Goal: Navigation & Orientation: Find specific page/section

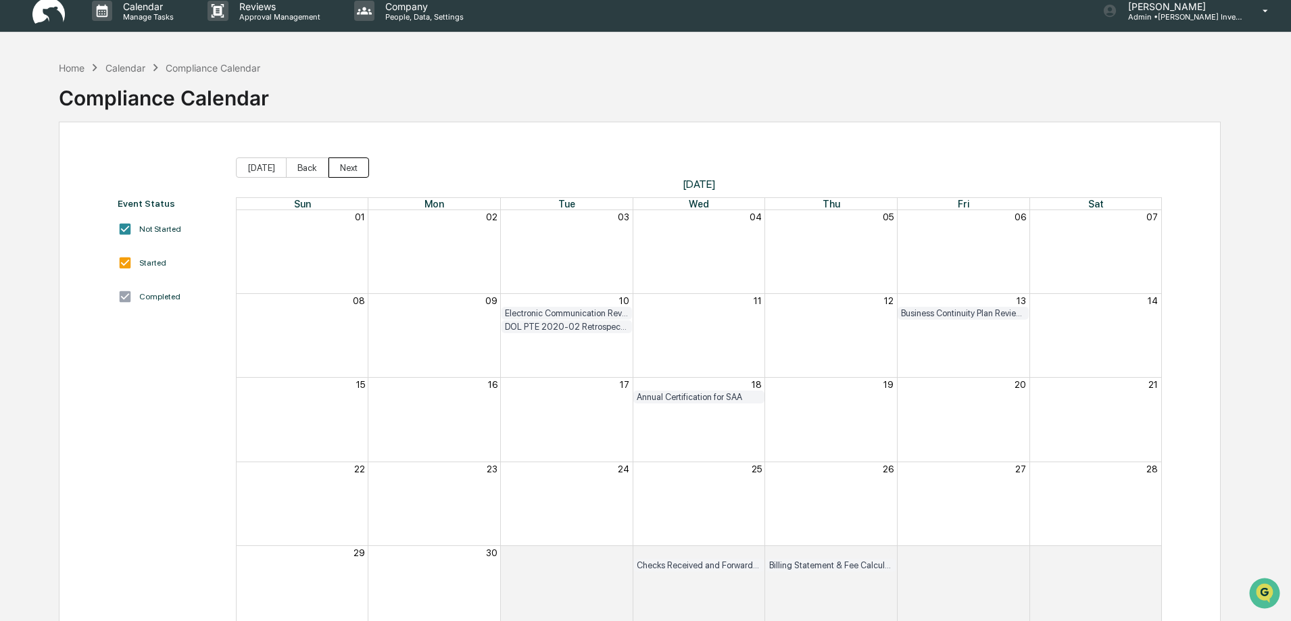
click at [351, 161] on button "Next" at bounding box center [349, 168] width 41 height 20
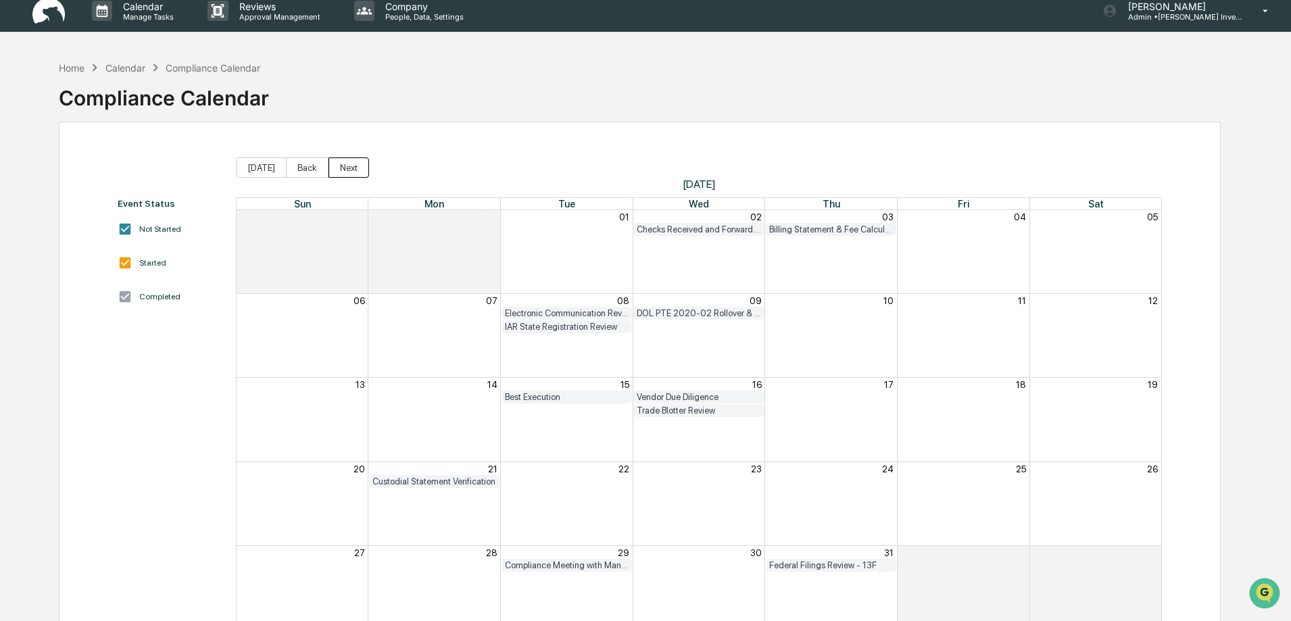
click at [346, 166] on button "Next" at bounding box center [349, 168] width 41 height 20
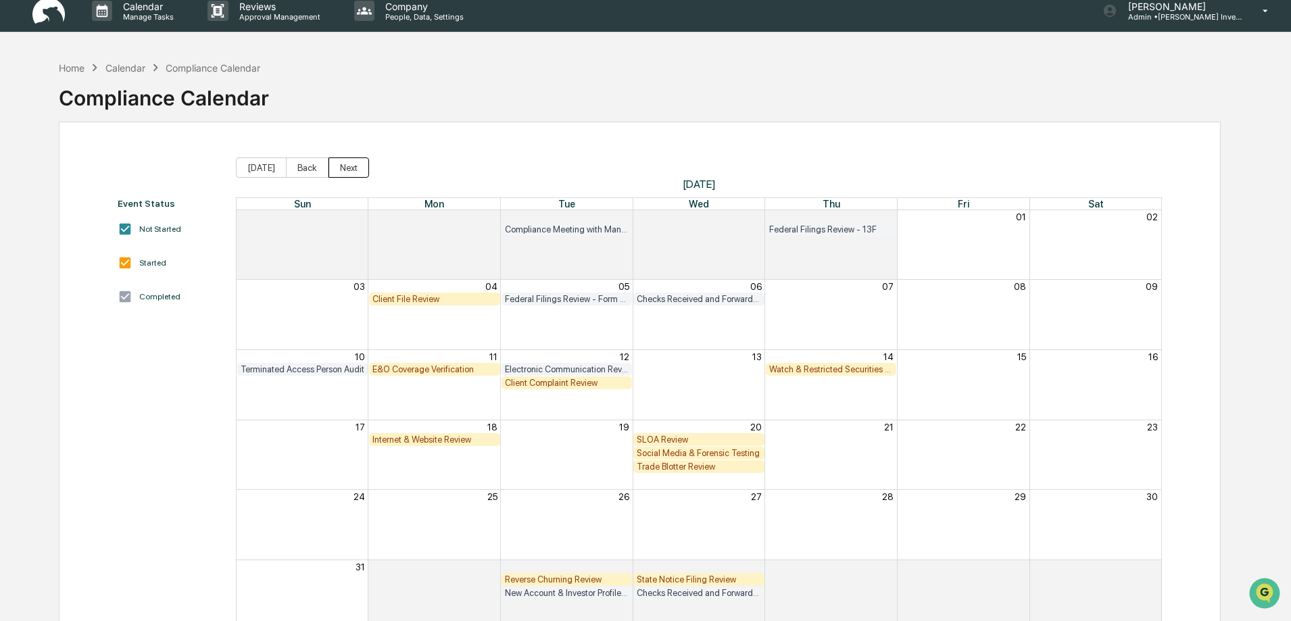
click at [346, 166] on button "Next" at bounding box center [349, 168] width 41 height 20
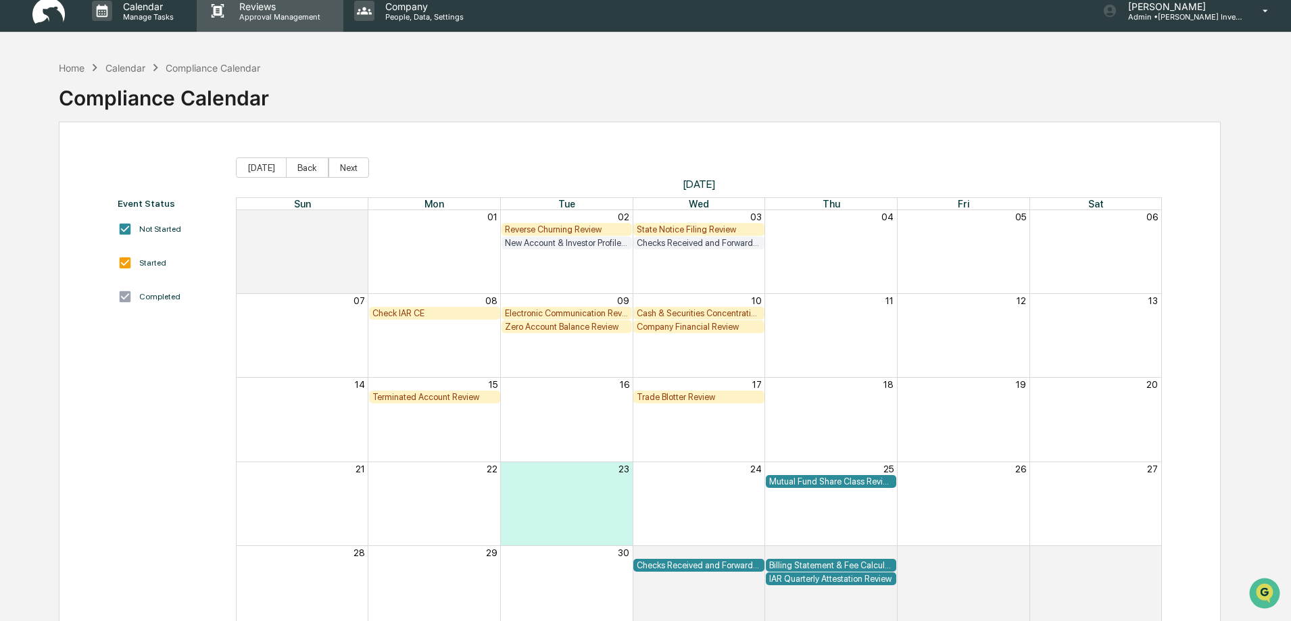
click at [279, 18] on p "Approval Management" at bounding box center [278, 16] width 99 height 9
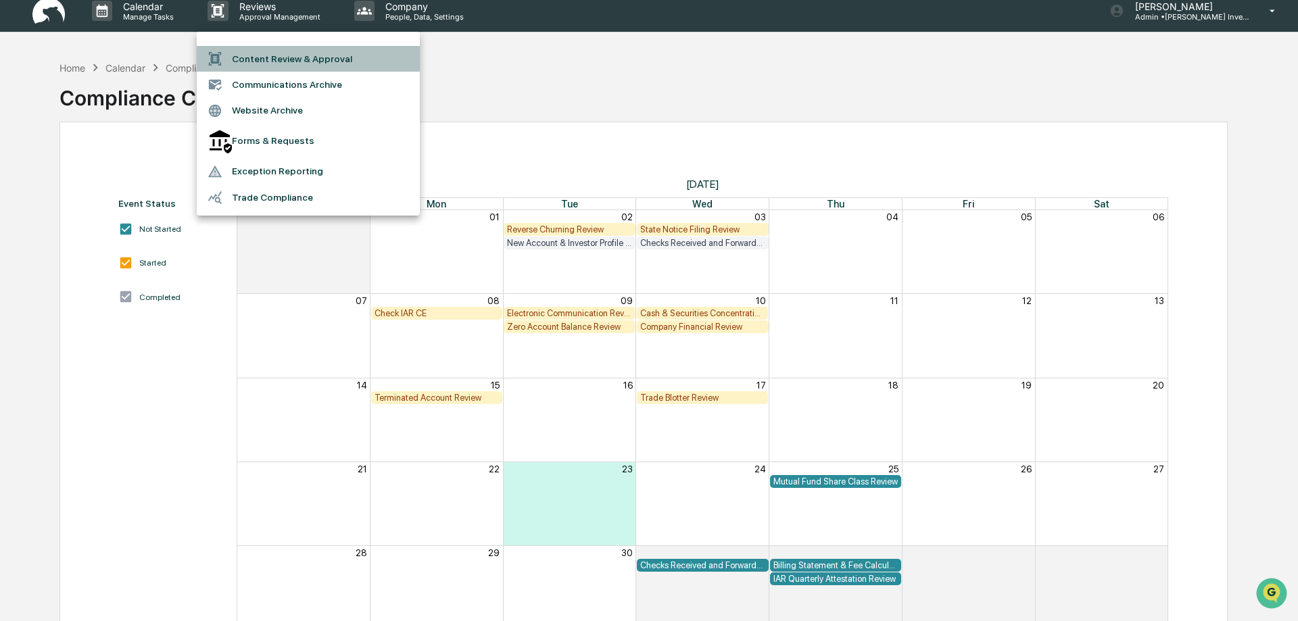
click at [264, 57] on li "Content Review & Approval" at bounding box center [308, 59] width 223 height 26
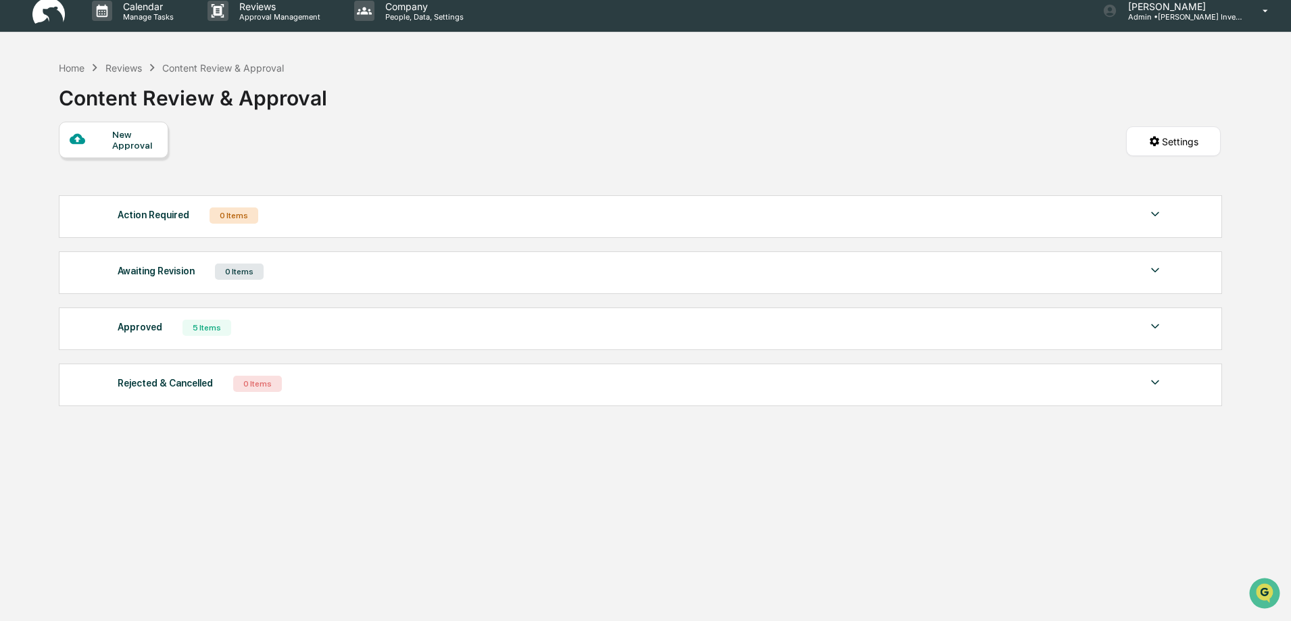
click at [126, 67] on div "Reviews" at bounding box center [123, 67] width 37 height 11
click at [266, 11] on p "Reviews" at bounding box center [278, 6] width 99 height 11
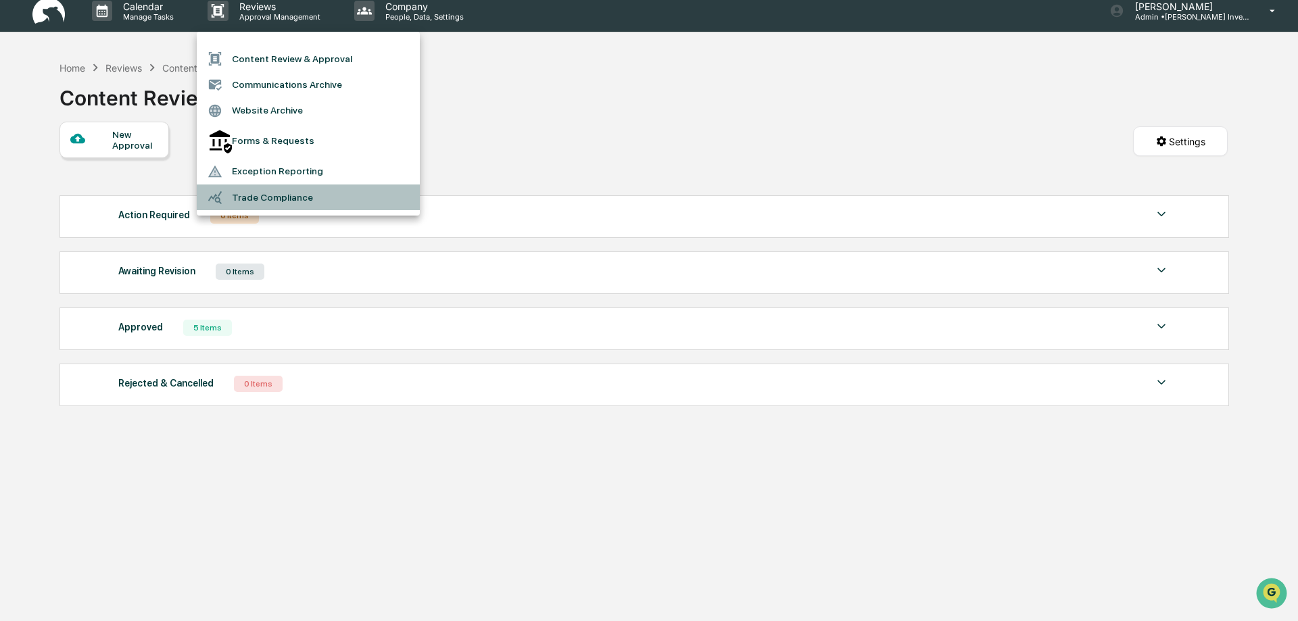
click at [237, 185] on li "Trade Compliance" at bounding box center [308, 198] width 223 height 26
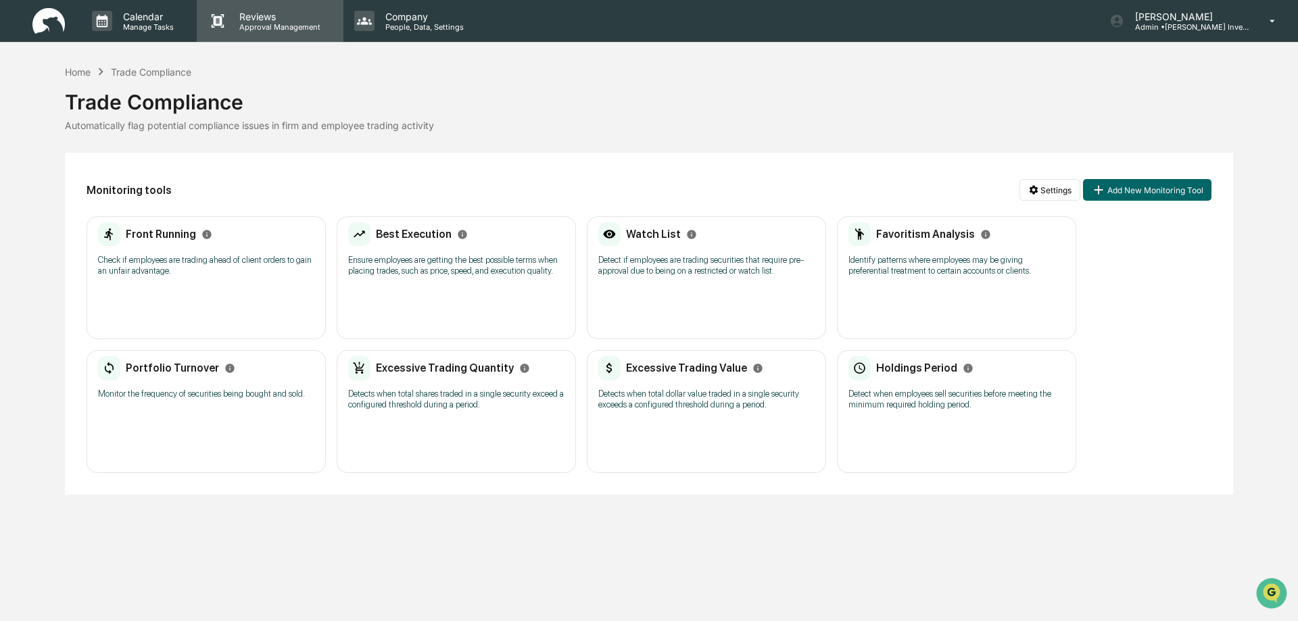
click at [253, 25] on p "Approval Management" at bounding box center [278, 26] width 99 height 9
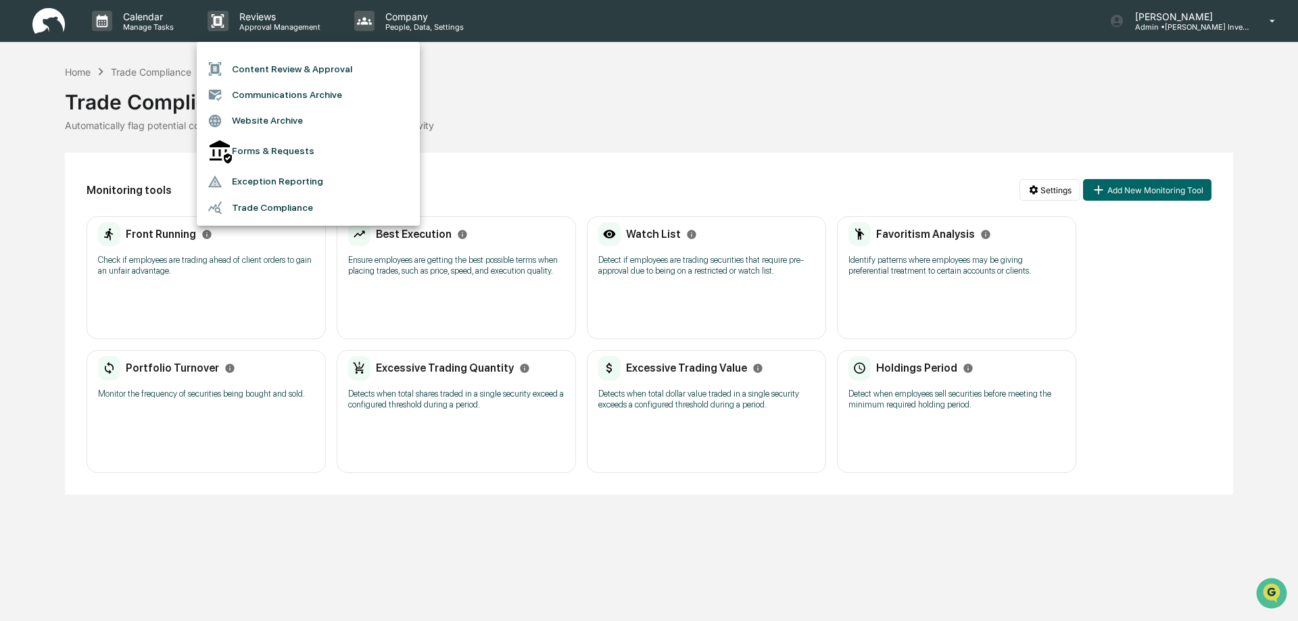
click at [237, 169] on li "Exception Reporting" at bounding box center [308, 182] width 223 height 26
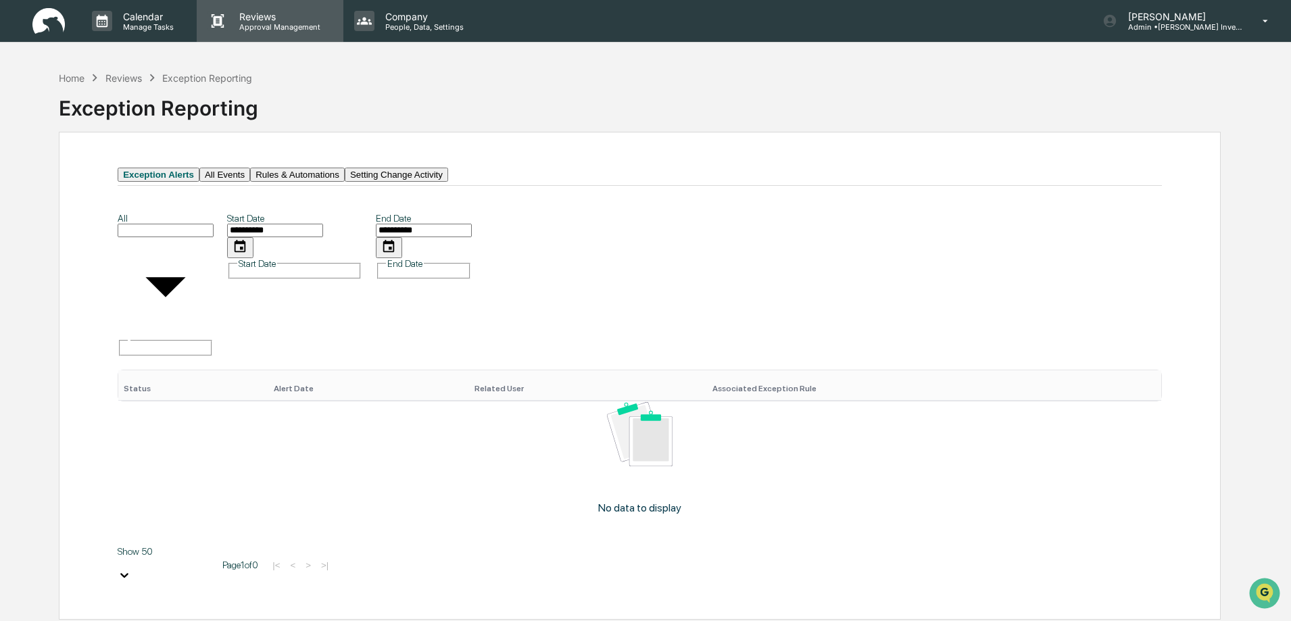
click at [254, 20] on p "Reviews" at bounding box center [278, 16] width 99 height 11
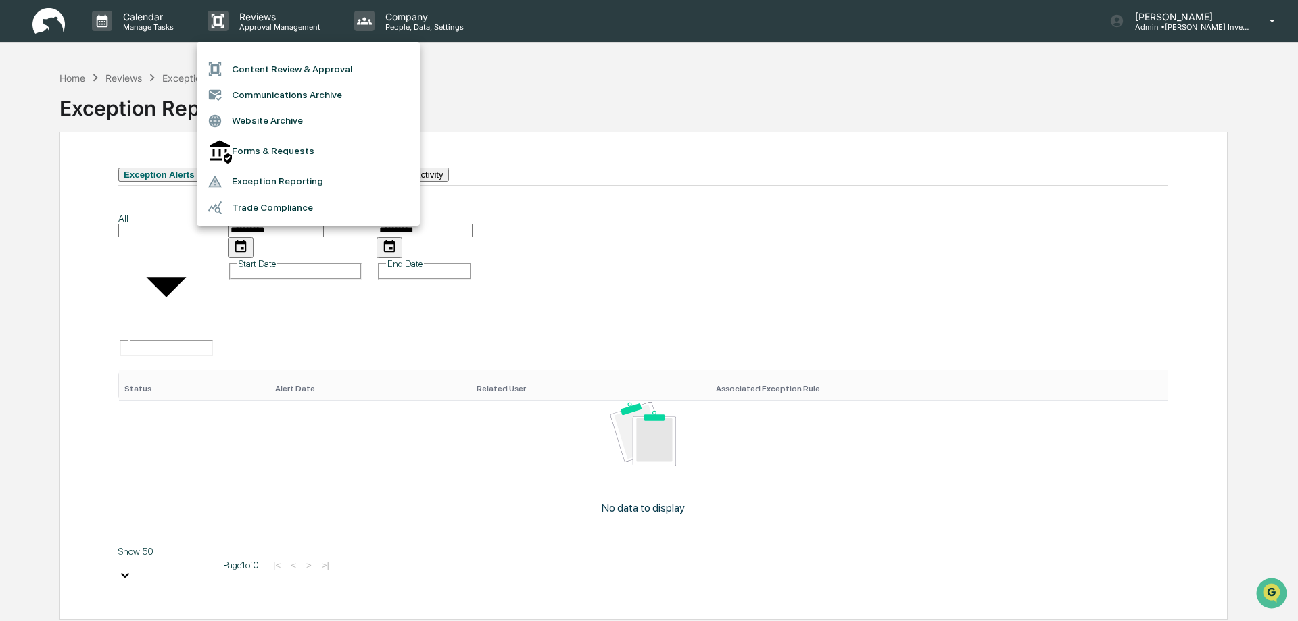
click at [149, 20] on div at bounding box center [649, 310] width 1298 height 621
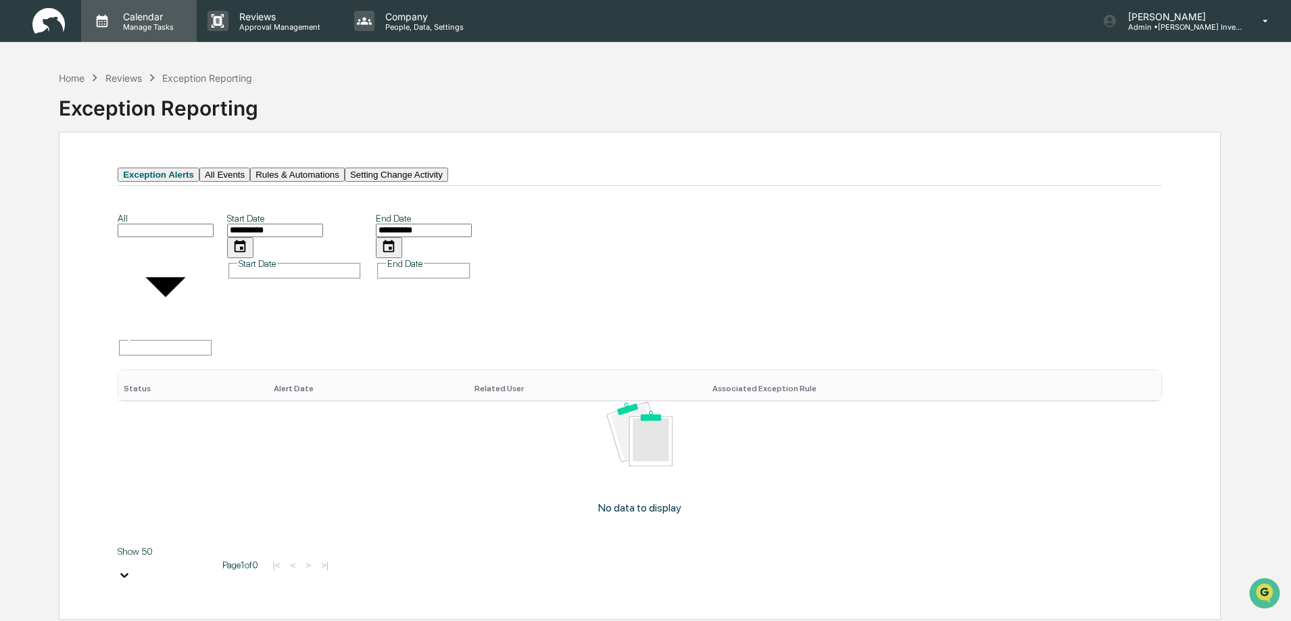
click at [148, 20] on p "Calendar" at bounding box center [146, 16] width 68 height 11
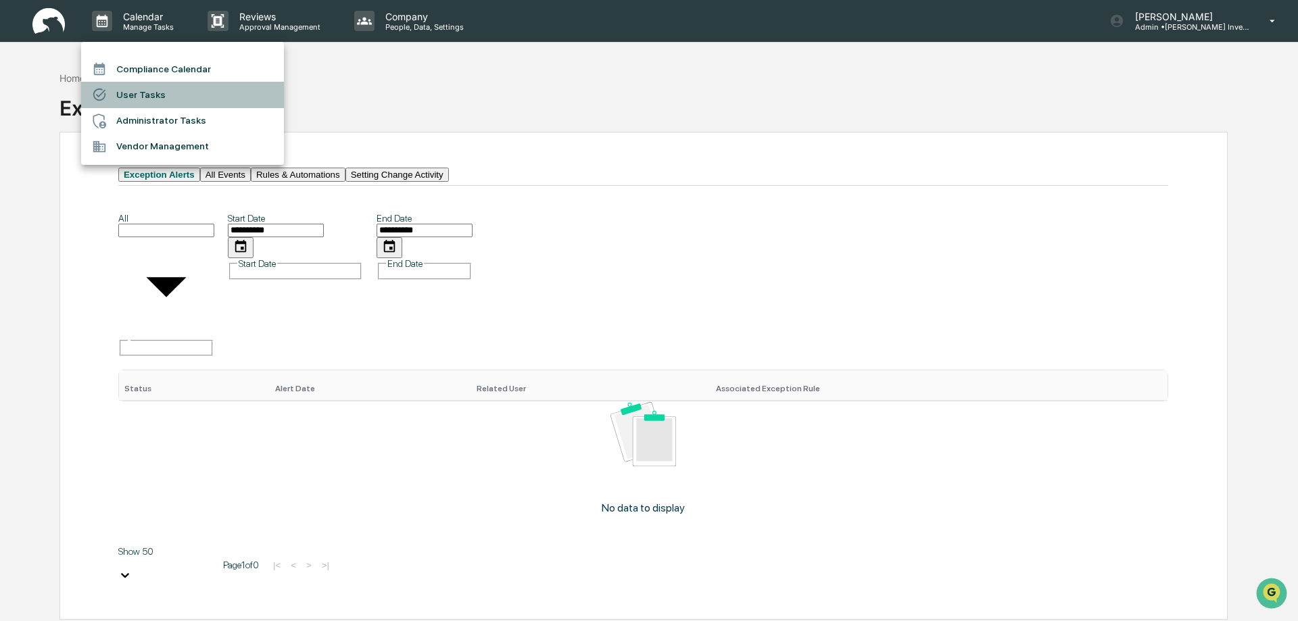
click at [145, 91] on li "User Tasks" at bounding box center [182, 95] width 203 height 26
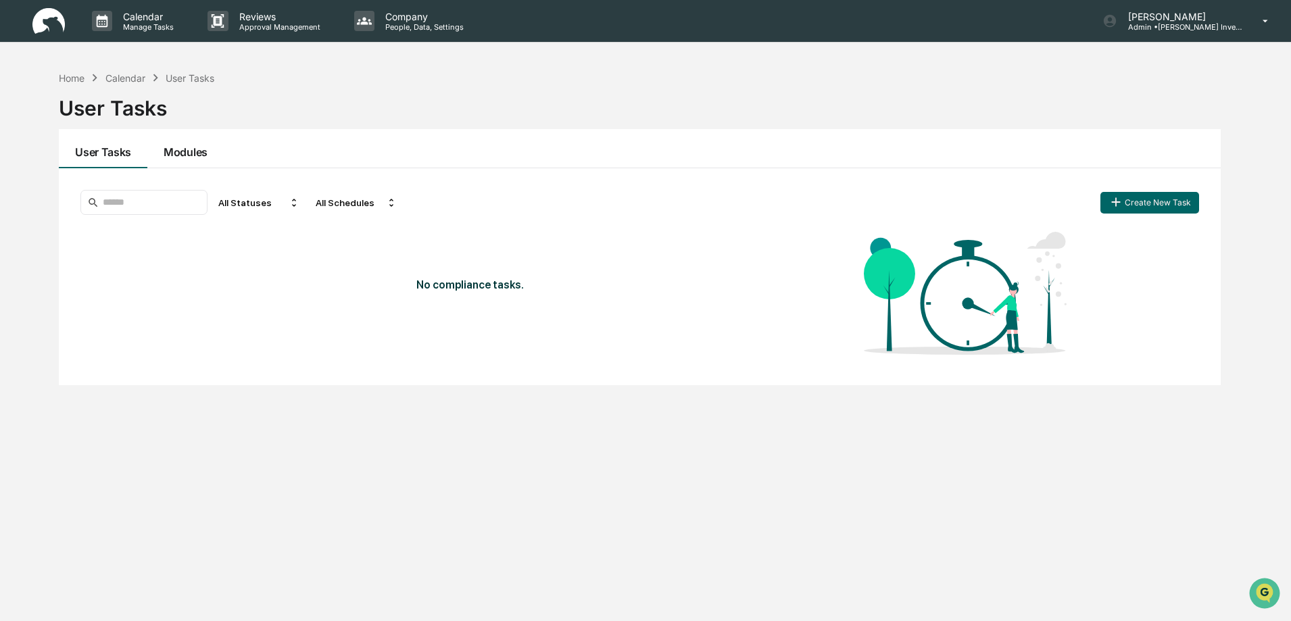
click at [174, 150] on button "Modules" at bounding box center [185, 148] width 76 height 39
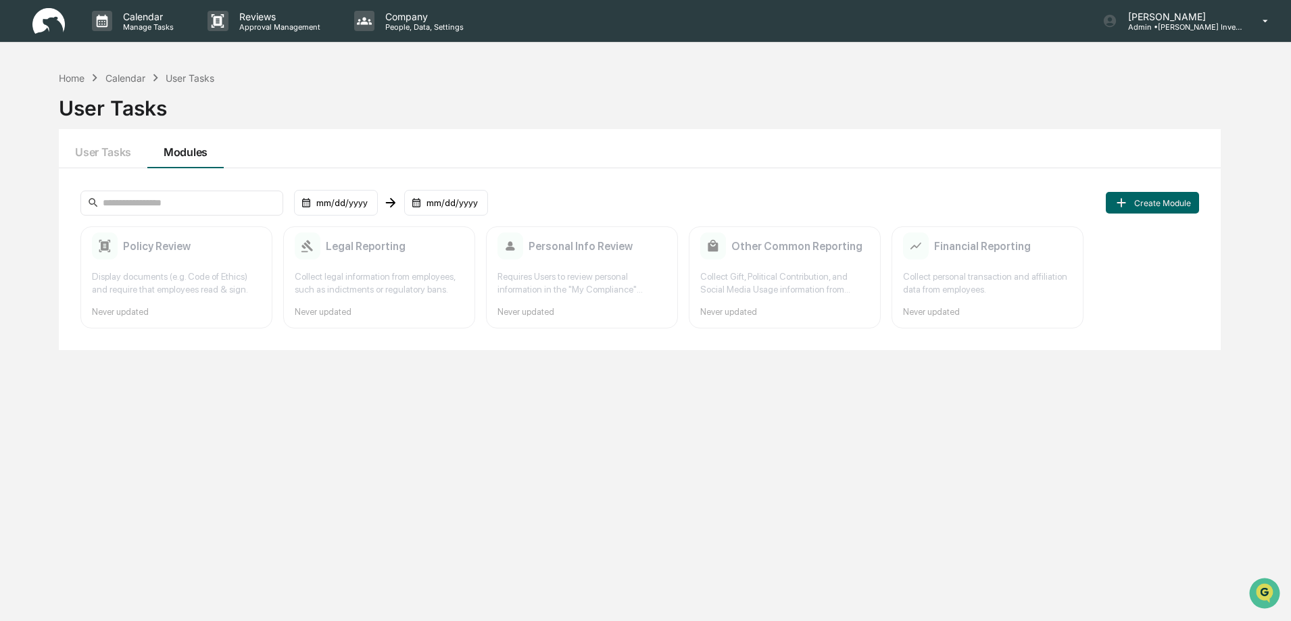
click at [128, 77] on div "Calendar" at bounding box center [125, 77] width 40 height 11
click at [137, 22] on p "Manage Tasks" at bounding box center [146, 26] width 68 height 9
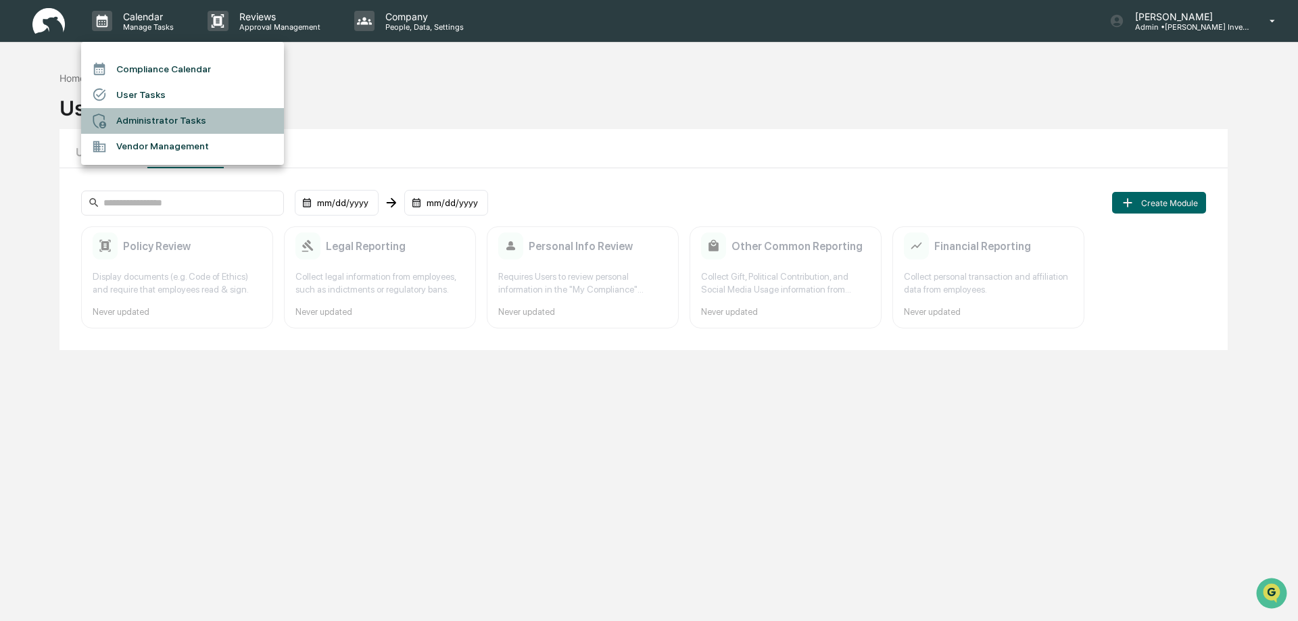
click at [137, 116] on li "Administrator Tasks" at bounding box center [182, 121] width 203 height 26
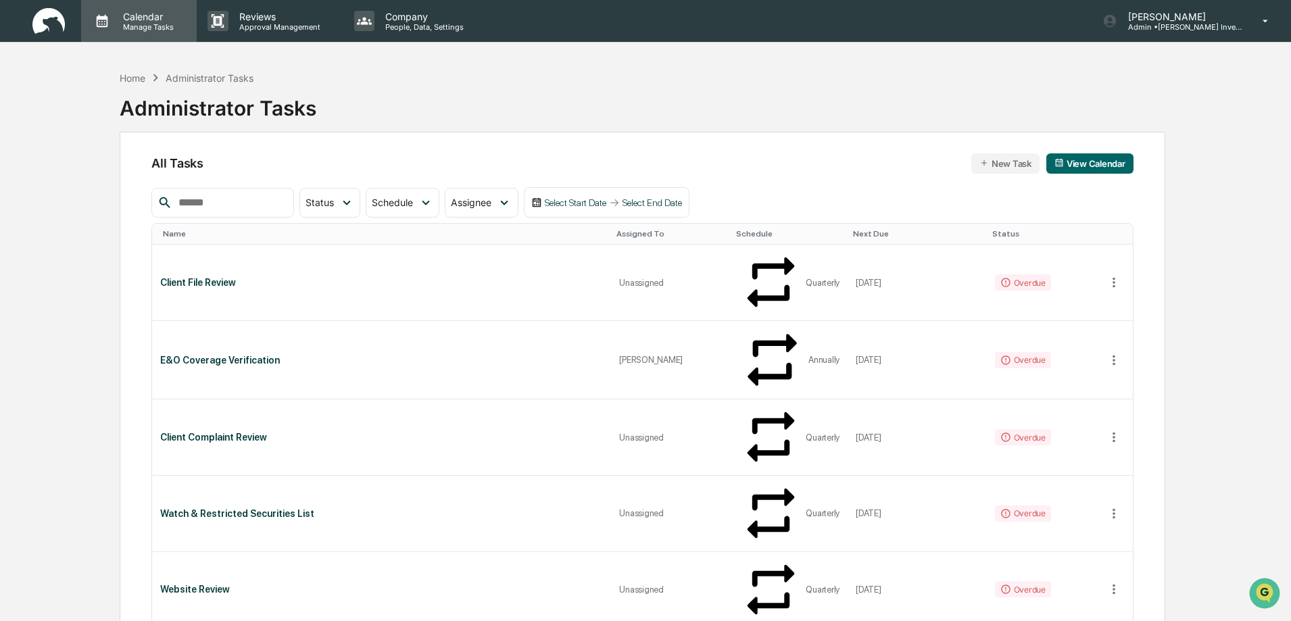
click at [145, 19] on p "Calendar" at bounding box center [146, 16] width 68 height 11
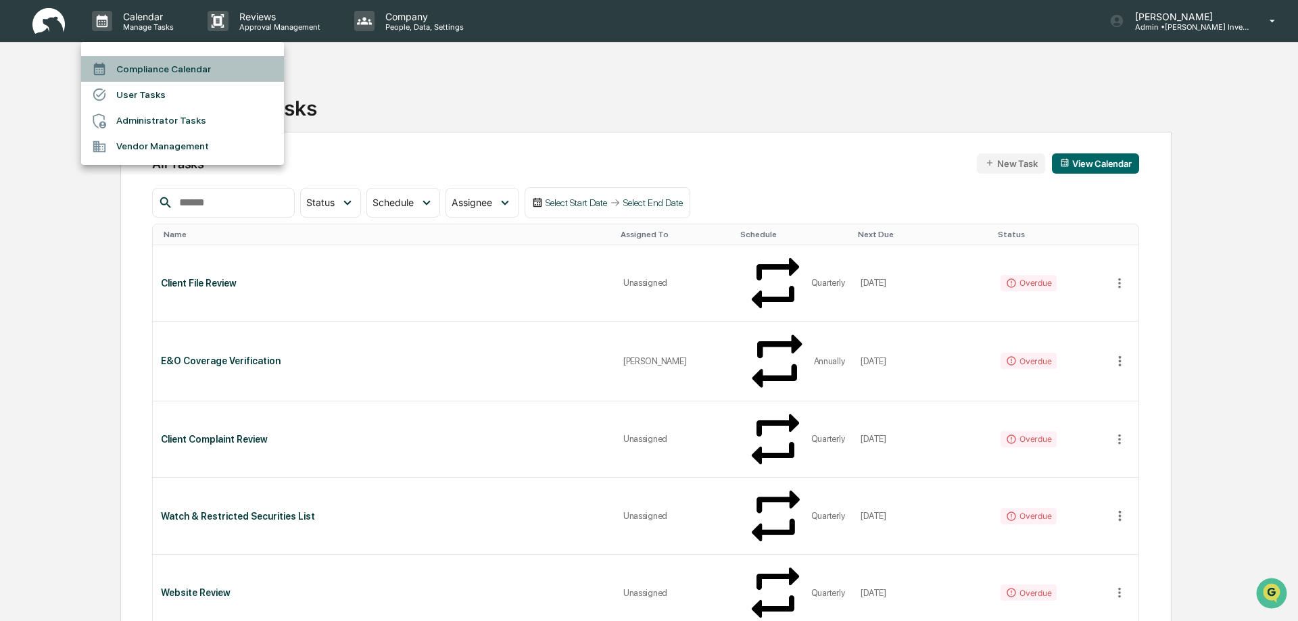
click at [138, 66] on li "Compliance Calendar" at bounding box center [182, 69] width 203 height 26
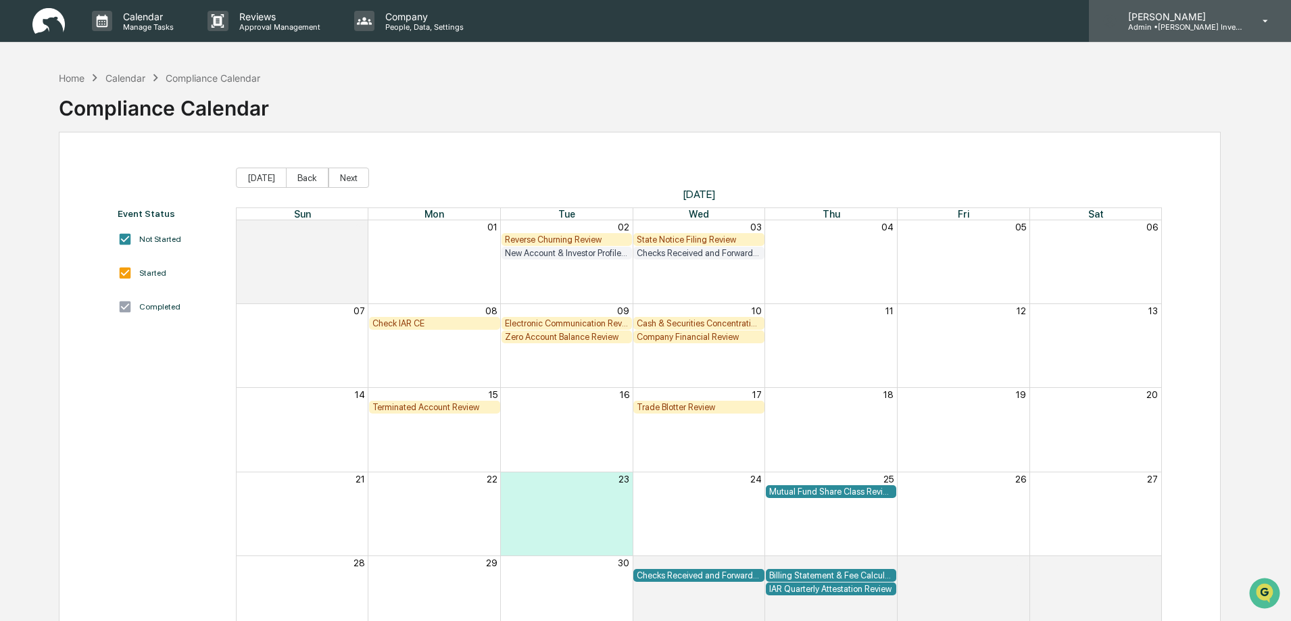
click at [1148, 24] on p "Admin • [PERSON_NAME] Investments, LLC" at bounding box center [1181, 26] width 126 height 9
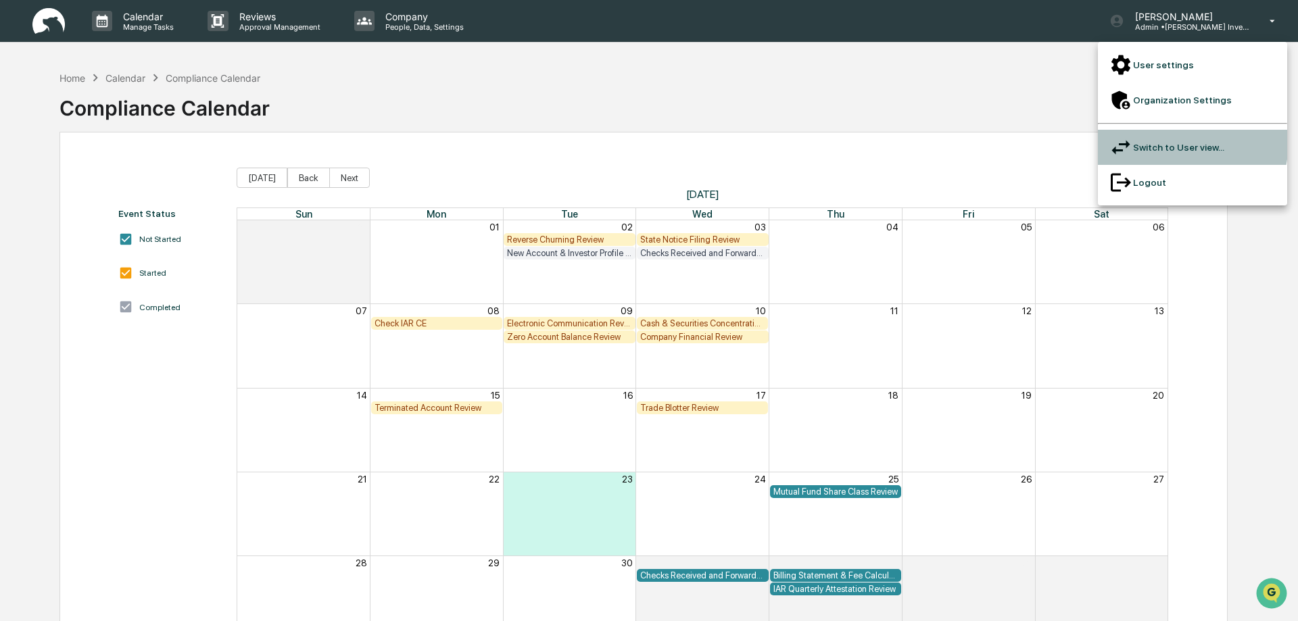
click at [1139, 130] on li "Switch to User view..." at bounding box center [1192, 147] width 189 height 35
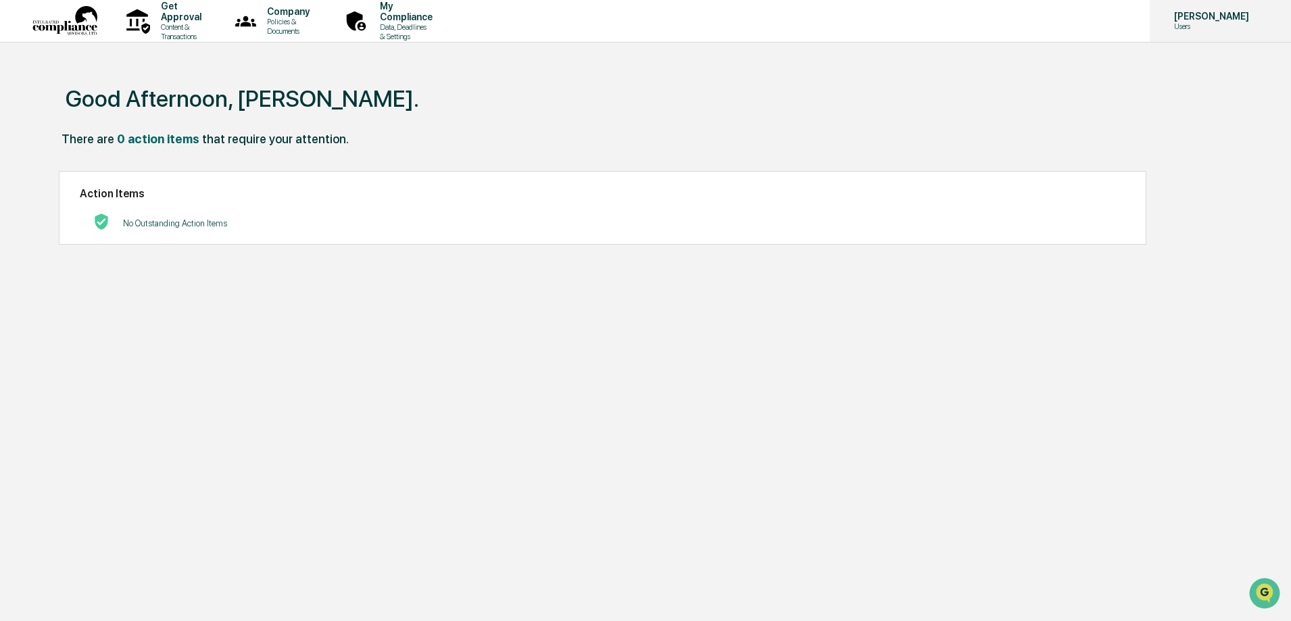
click at [1267, 21] on icon at bounding box center [1272, 21] width 11 height 0
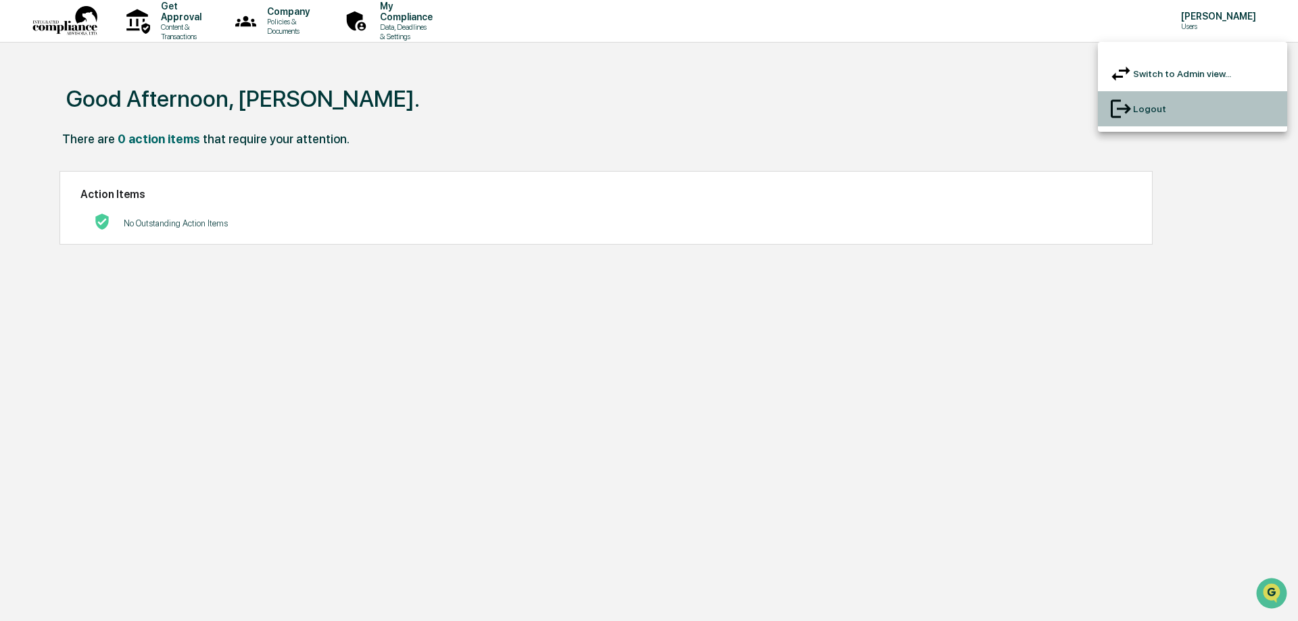
click at [1158, 97] on li "Logout" at bounding box center [1192, 108] width 189 height 35
